Goal: Task Accomplishment & Management: Manage account settings

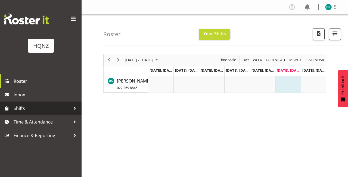
click at [31, 107] on span "Shifts" at bounding box center [42, 108] width 57 height 8
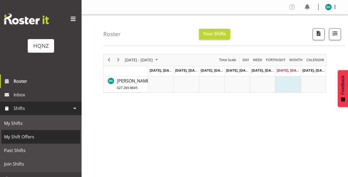
click at [25, 136] on span "My Shift Offers" at bounding box center [40, 137] width 73 height 8
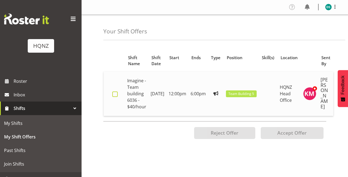
click at [115, 93] on span at bounding box center [114, 94] width 5 height 5
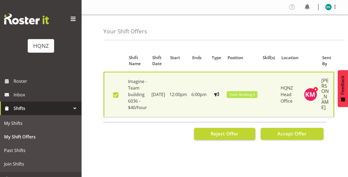
click at [218, 132] on span "Reject Offer" at bounding box center [225, 134] width 28 height 7
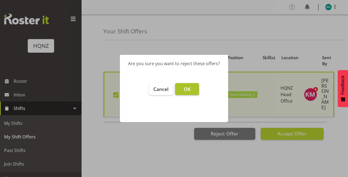
click at [194, 86] on button "OK" at bounding box center [187, 89] width 24 height 12
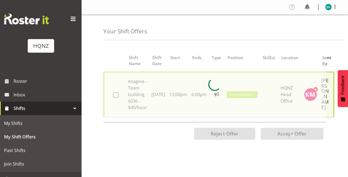
checkbox input "false"
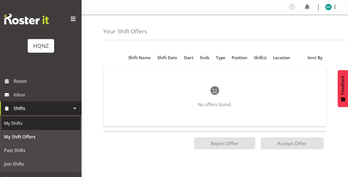
click at [20, 121] on span "My Shifts" at bounding box center [40, 123] width 73 height 8
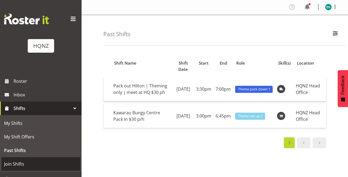
click at [20, 162] on span "Join Shifts" at bounding box center [40, 164] width 73 height 8
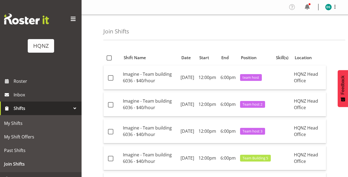
click at [312, 8] on div "Profile Log Out" at bounding box center [315, 7] width 55 height 9
click at [309, 6] on span at bounding box center [307, 7] width 9 height 9
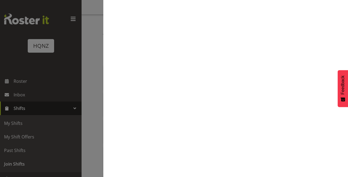
click at [32, 80] on div at bounding box center [174, 88] width 348 height 177
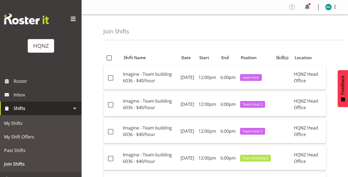
click at [24, 94] on div at bounding box center [174, 88] width 348 height 177
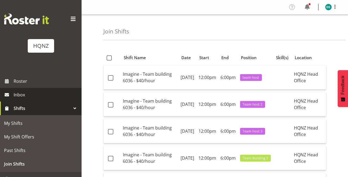
click at [18, 96] on span "Inbox" at bounding box center [46, 95] width 65 height 8
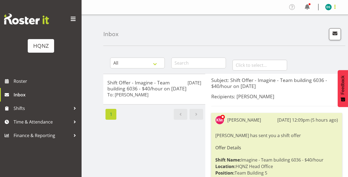
click at [335, 7] on span at bounding box center [335, 7] width 7 height 7
click at [309, 28] on link "Log Out" at bounding box center [312, 29] width 52 height 10
